Goal: Information Seeking & Learning: Learn about a topic

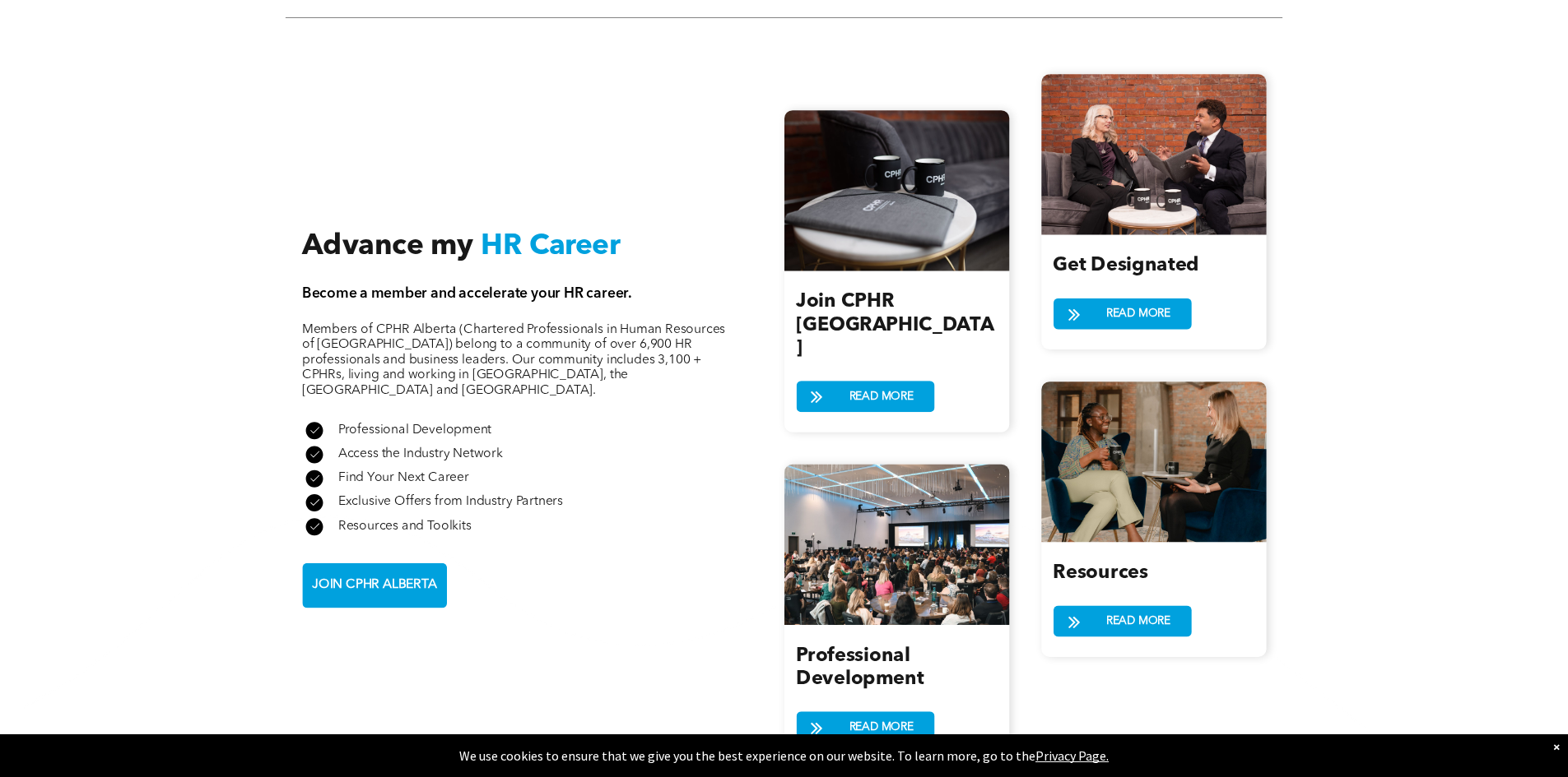
scroll to position [1809, 0]
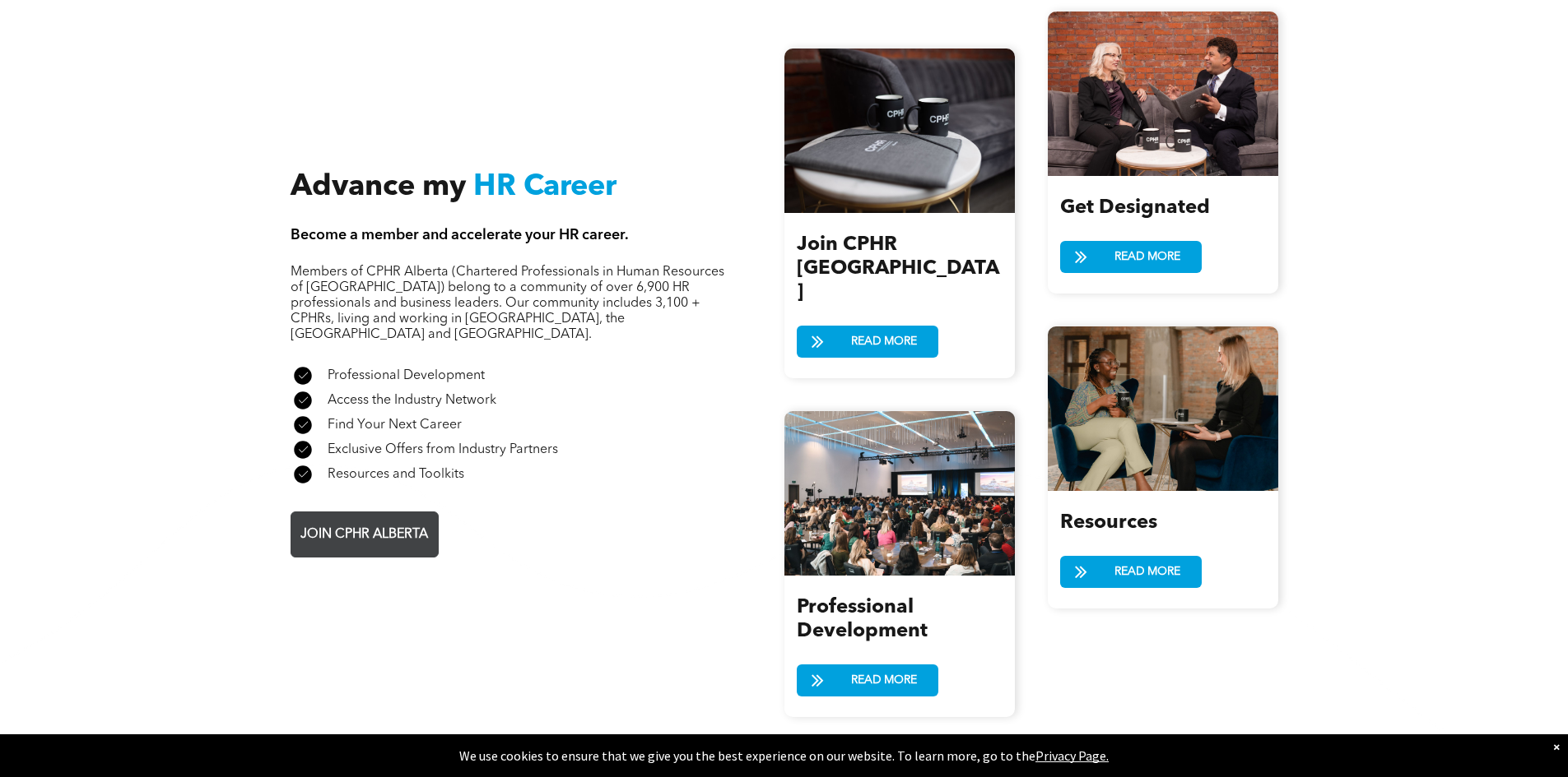
click at [391, 519] on span "JOIN CPHR ALBERTA" at bounding box center [364, 535] width 139 height 32
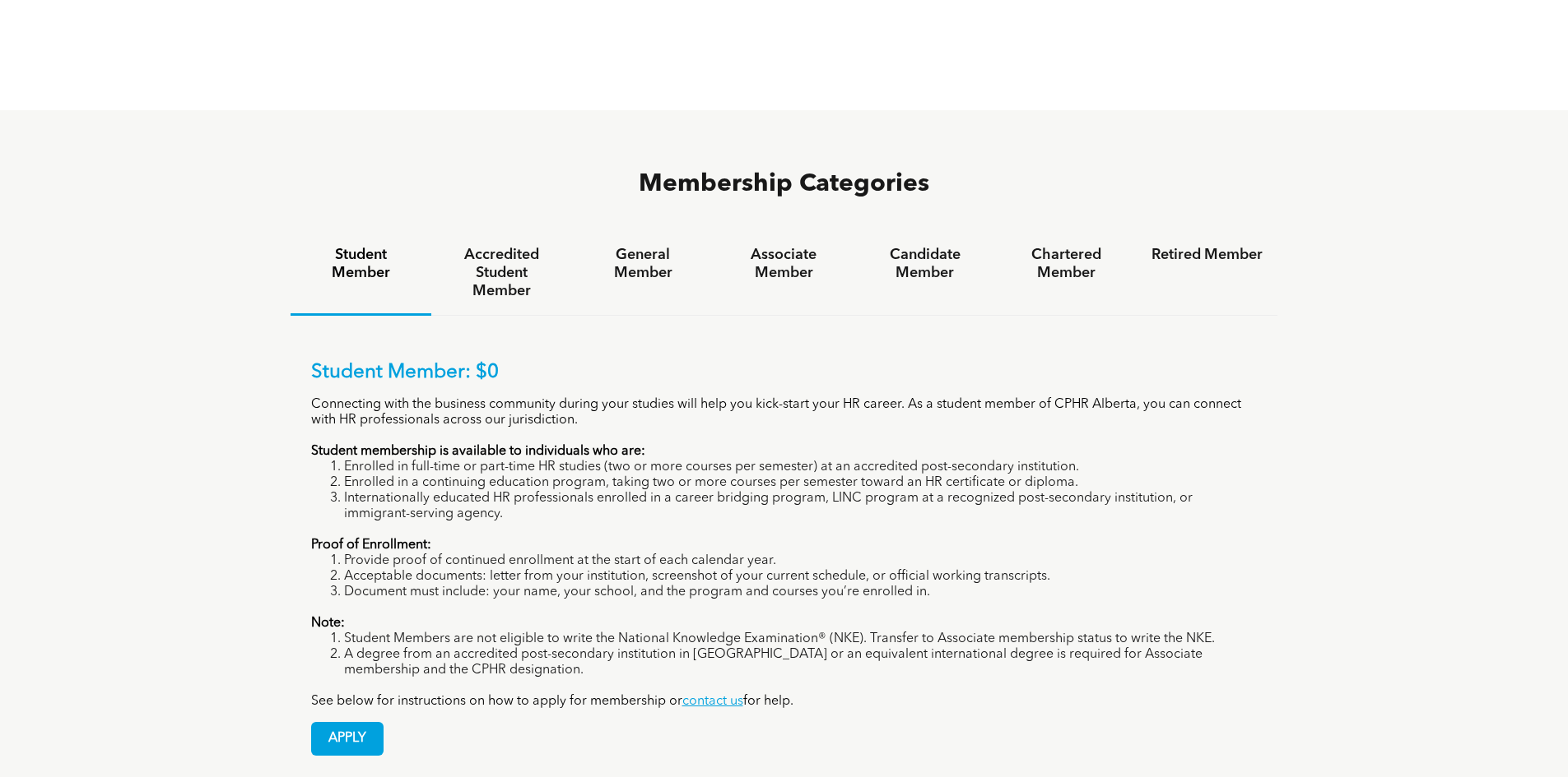
scroll to position [1070, 0]
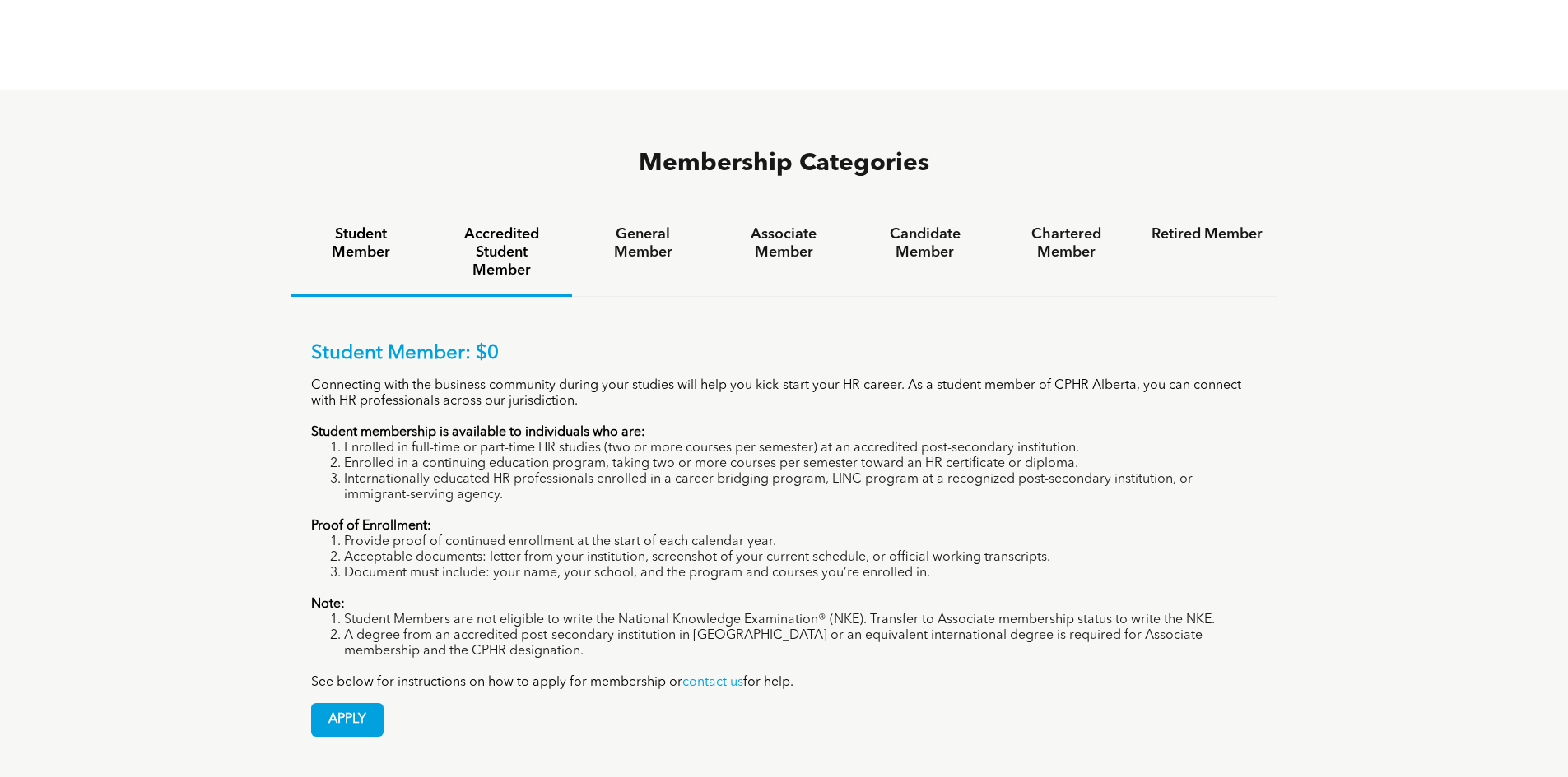
click at [501, 220] on div "Accredited Student Member" at bounding box center [501, 253] width 140 height 86
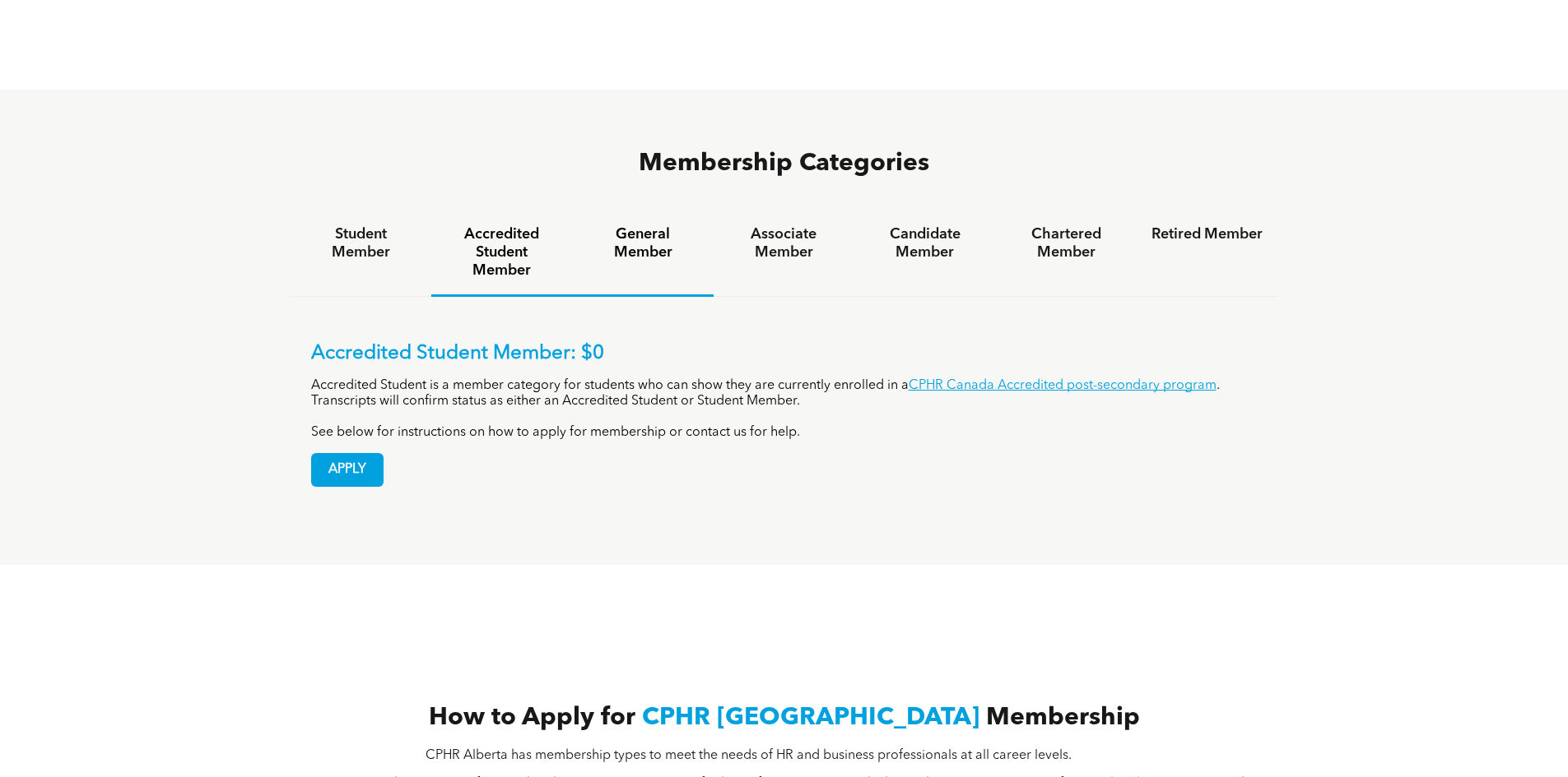
click at [621, 226] on h4 "General Member" at bounding box center [641, 244] width 111 height 37
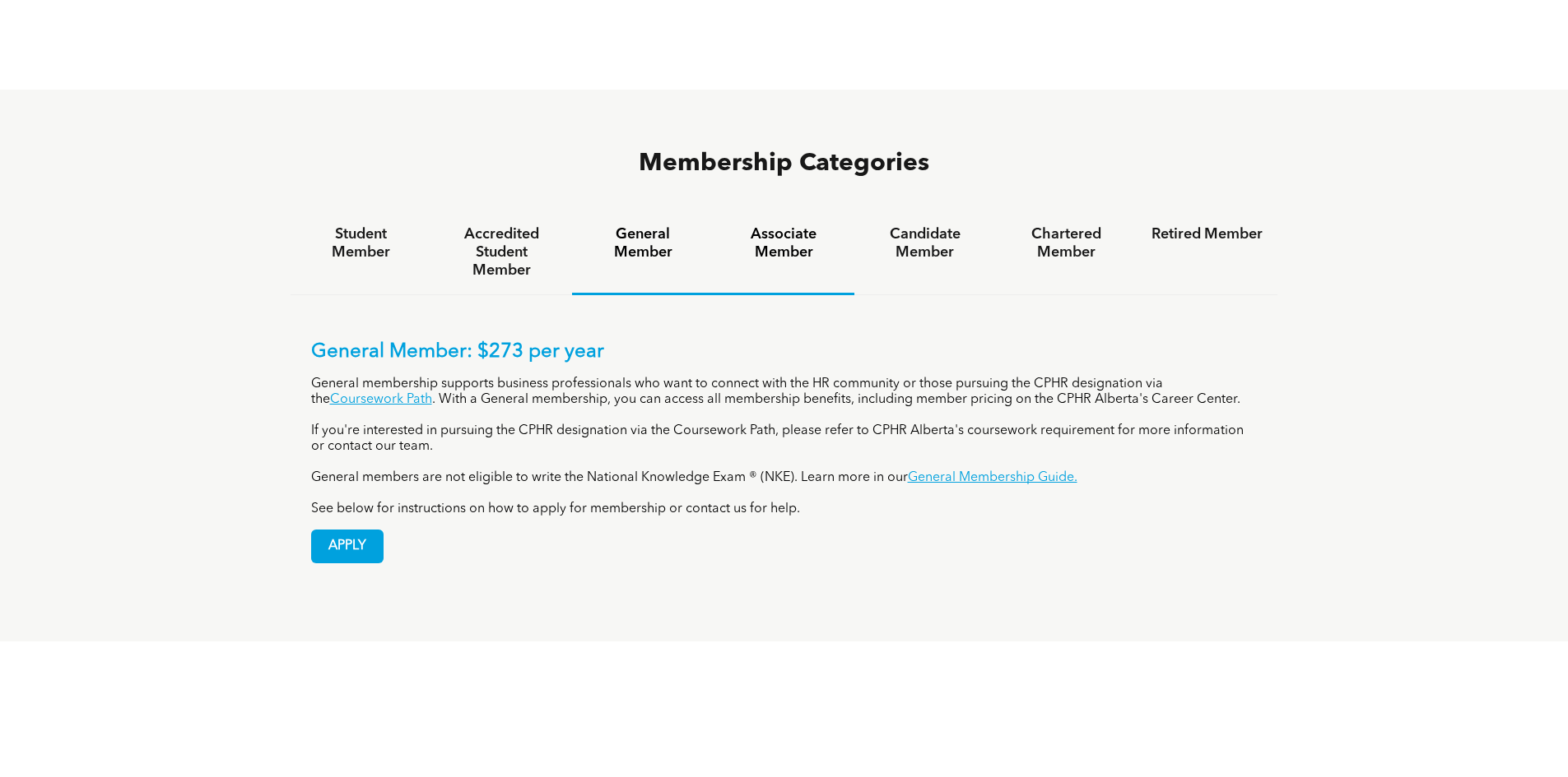
click at [769, 226] on h4 "Associate Member" at bounding box center [784, 244] width 111 height 37
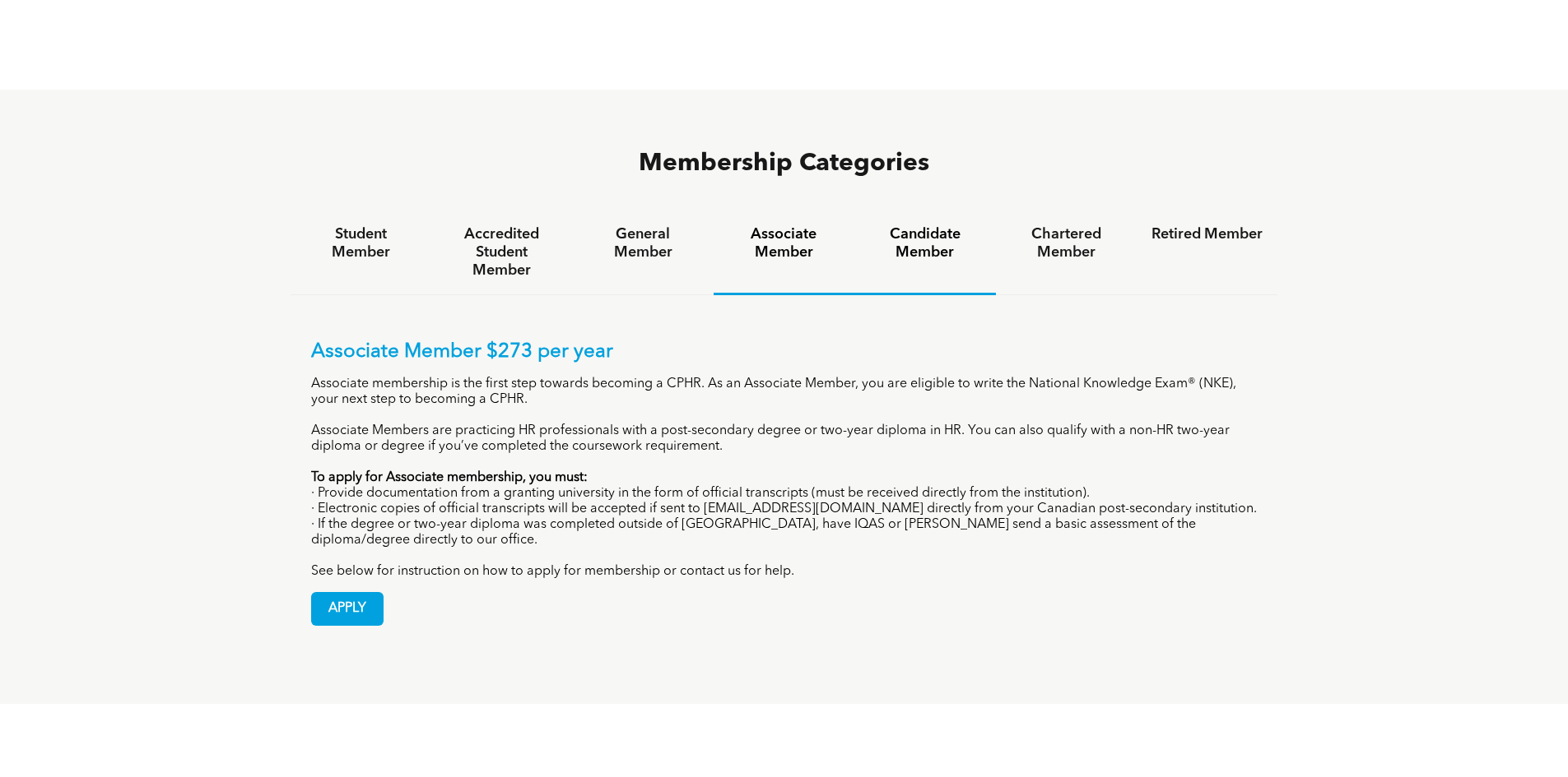
click at [909, 226] on h4 "Candidate Member" at bounding box center [924, 244] width 111 height 37
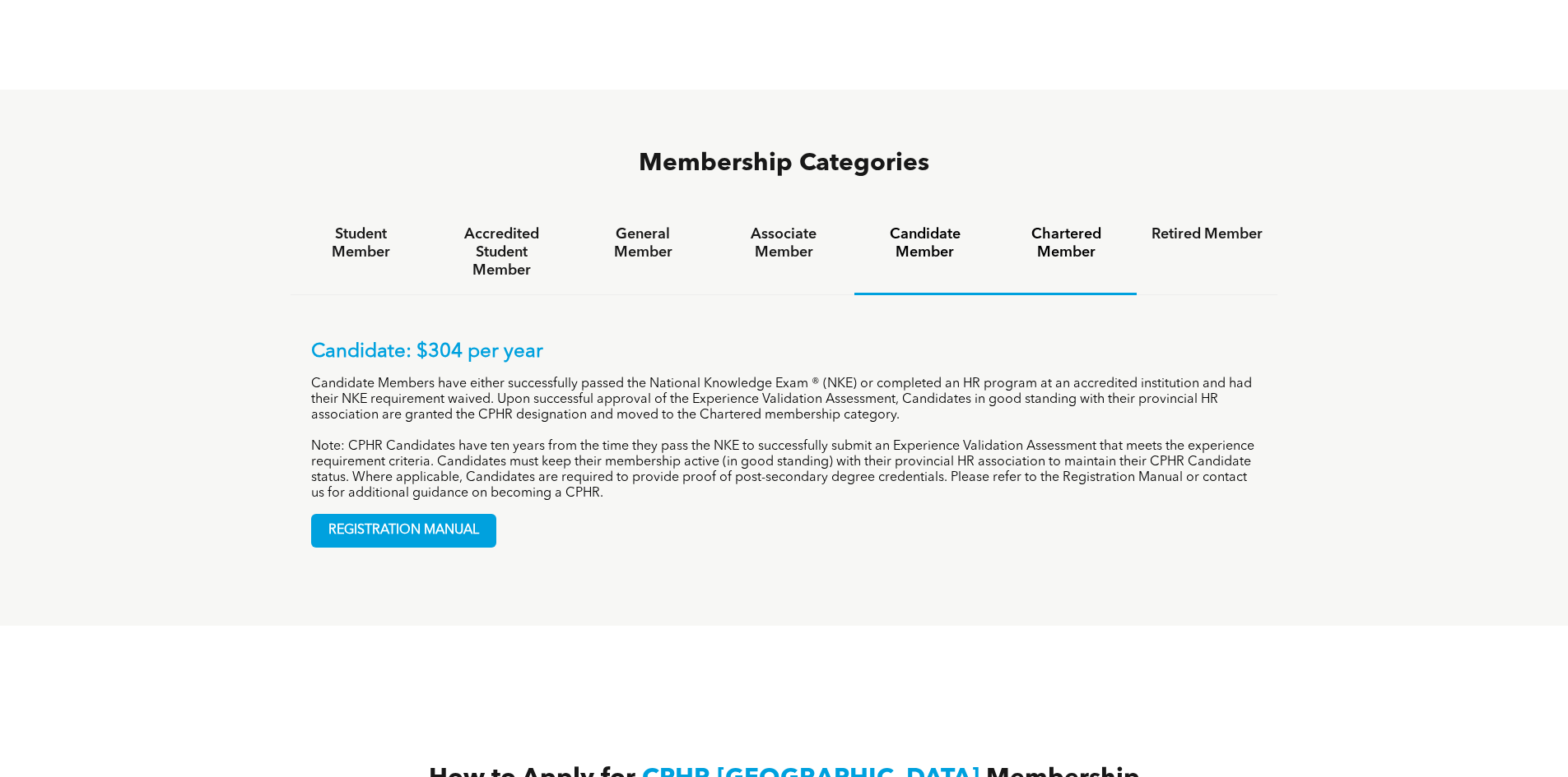
click at [1047, 226] on h4 "Chartered Member" at bounding box center [1066, 244] width 111 height 37
